Goal: Find specific page/section: Find specific page/section

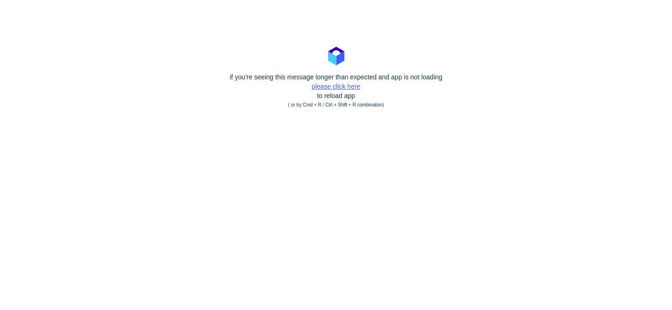
click at [337, 86] on link "please click here" at bounding box center [336, 86] width 49 height 7
click at [327, 88] on link "please click here" at bounding box center [336, 86] width 49 height 7
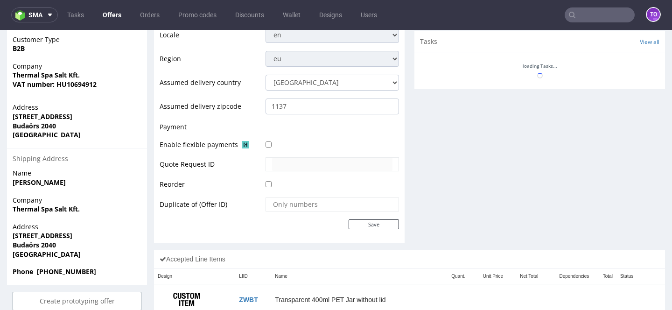
scroll to position [439, 0]
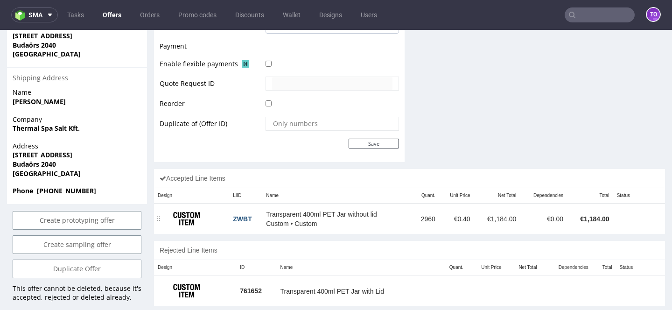
click at [240, 217] on link "ZWBT" at bounding box center [242, 218] width 19 height 7
